Goal: Task Accomplishment & Management: Use online tool/utility

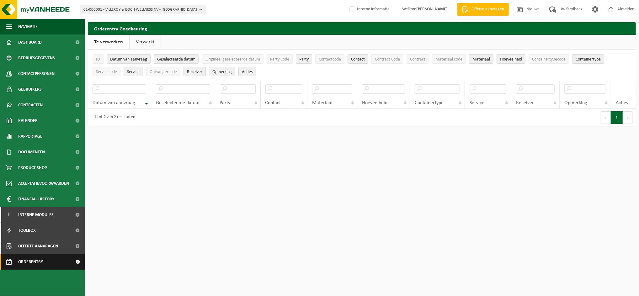
click at [42, 261] on span "Orderentry Goedkeuring" at bounding box center [44, 262] width 53 height 16
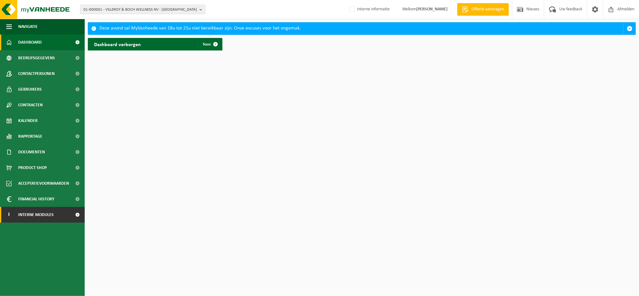
click at [43, 217] on span "Interne modules" at bounding box center [35, 215] width 35 height 16
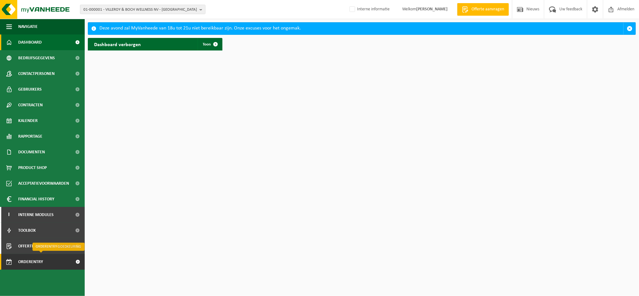
click at [41, 263] on span "Orderentry Goedkeuring" at bounding box center [44, 262] width 53 height 16
